Goal: Entertainment & Leisure: Consume media (video, audio)

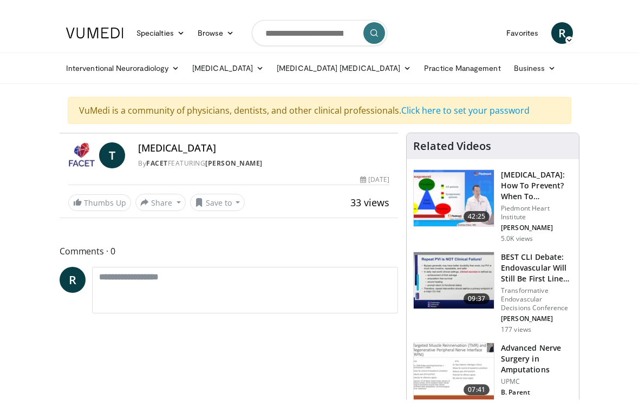
scroll to position [13, 0]
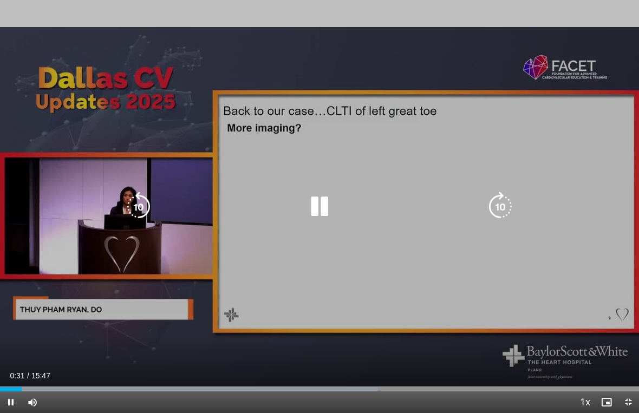
click at [22, 386] on div "Progress Bar" at bounding box center [11, 389] width 22 height 4
click at [112, 386] on div "Progress Bar" at bounding box center [202, 389] width 405 height 4
click at [138, 386] on div "Progress Bar" at bounding box center [271, 389] width 395 height 4
click at [176, 386] on div "Progress Bar" at bounding box center [300, 389] width 417 height 4
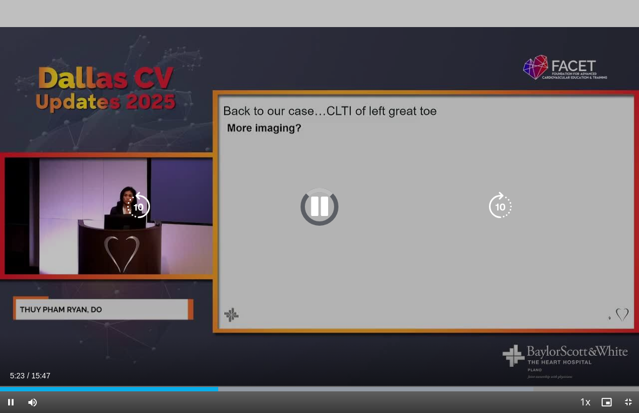
click at [220, 386] on div "Progress Bar" at bounding box center [326, 389] width 416 height 4
click at [247, 386] on div "Progress Bar" at bounding box center [374, 389] width 386 height 4
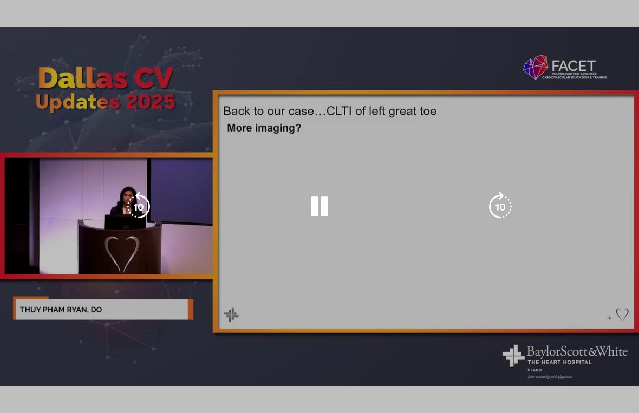
click at [287, 350] on div "10 seconds Tap to unmute" at bounding box center [319, 206] width 639 height 413
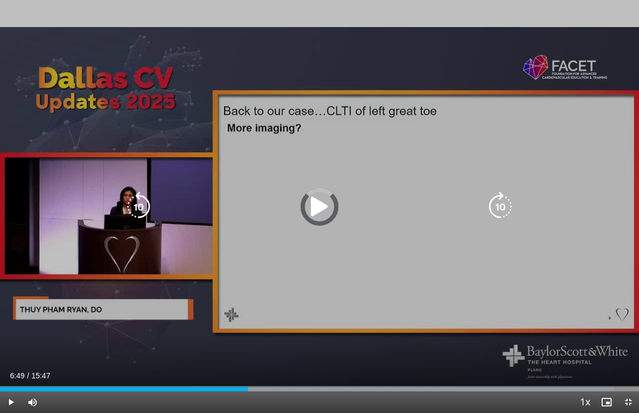
click at [276, 386] on div "Progress Bar" at bounding box center [407, 389] width 415 height 4
click at [313, 386] on div "Progress Bar" at bounding box center [156, 389] width 313 height 4
click at [382, 386] on div "Progress Bar" at bounding box center [446, 389] width 385 height 4
click at [414, 386] on div "Progress Bar" at bounding box center [207, 389] width 414 height 4
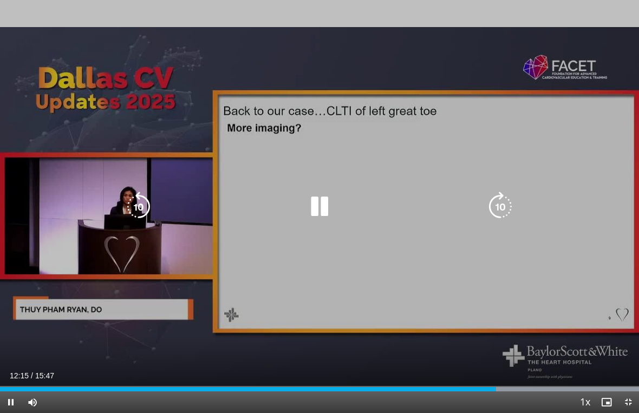
click at [508, 386] on div "Progress Bar" at bounding box center [446, 389] width 385 height 4
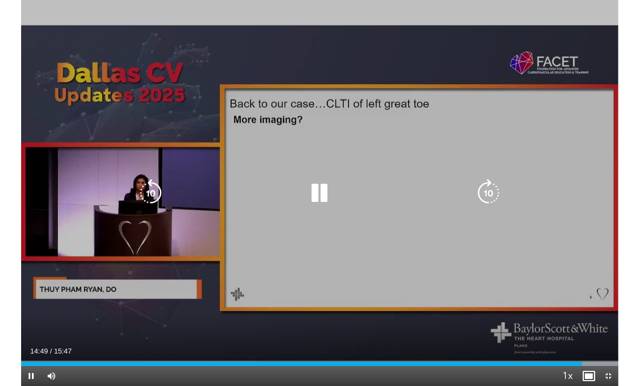
scroll to position [0, 0]
